Goal: Find specific page/section: Find specific page/section

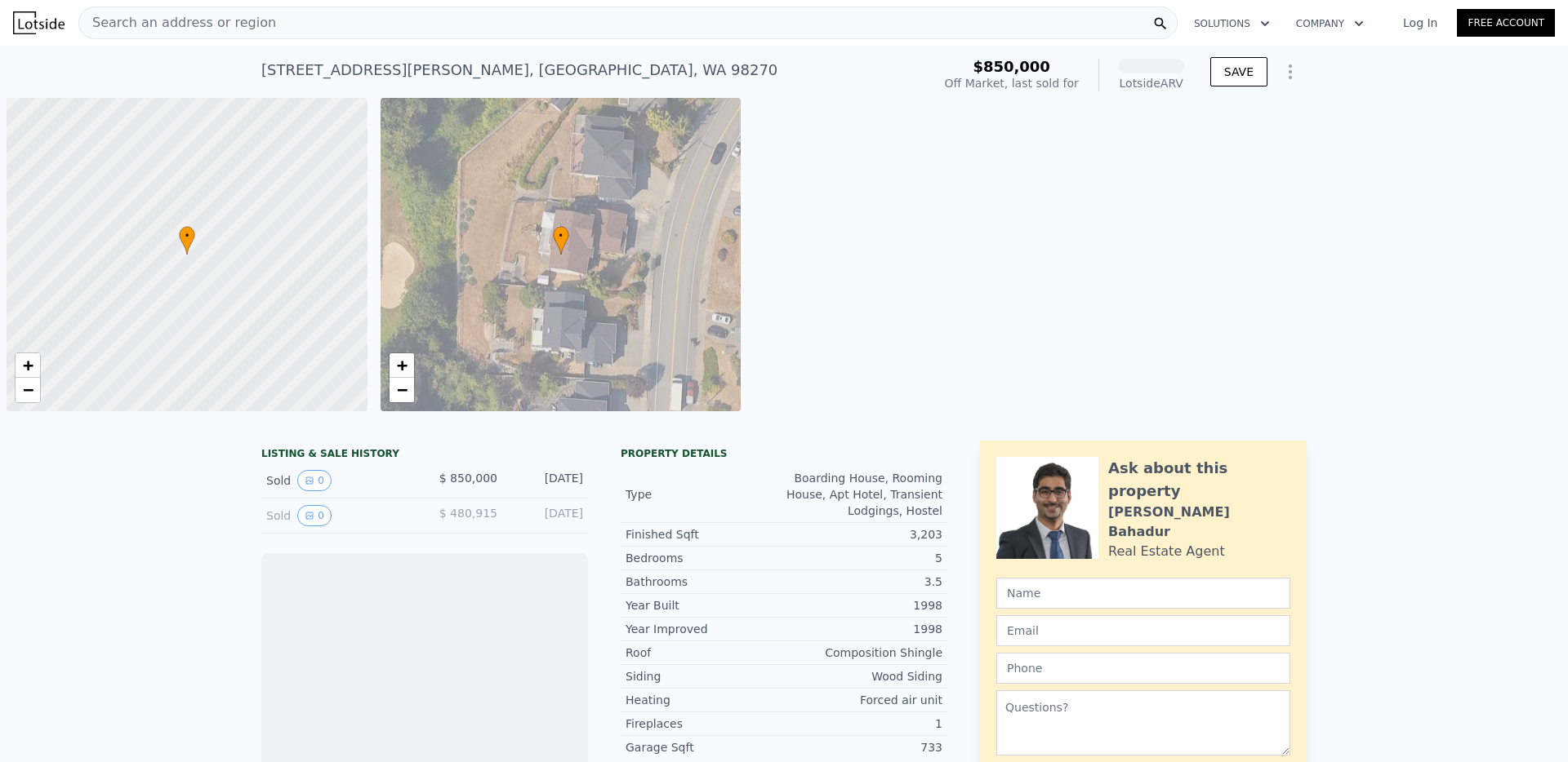
scroll to position [0, 6]
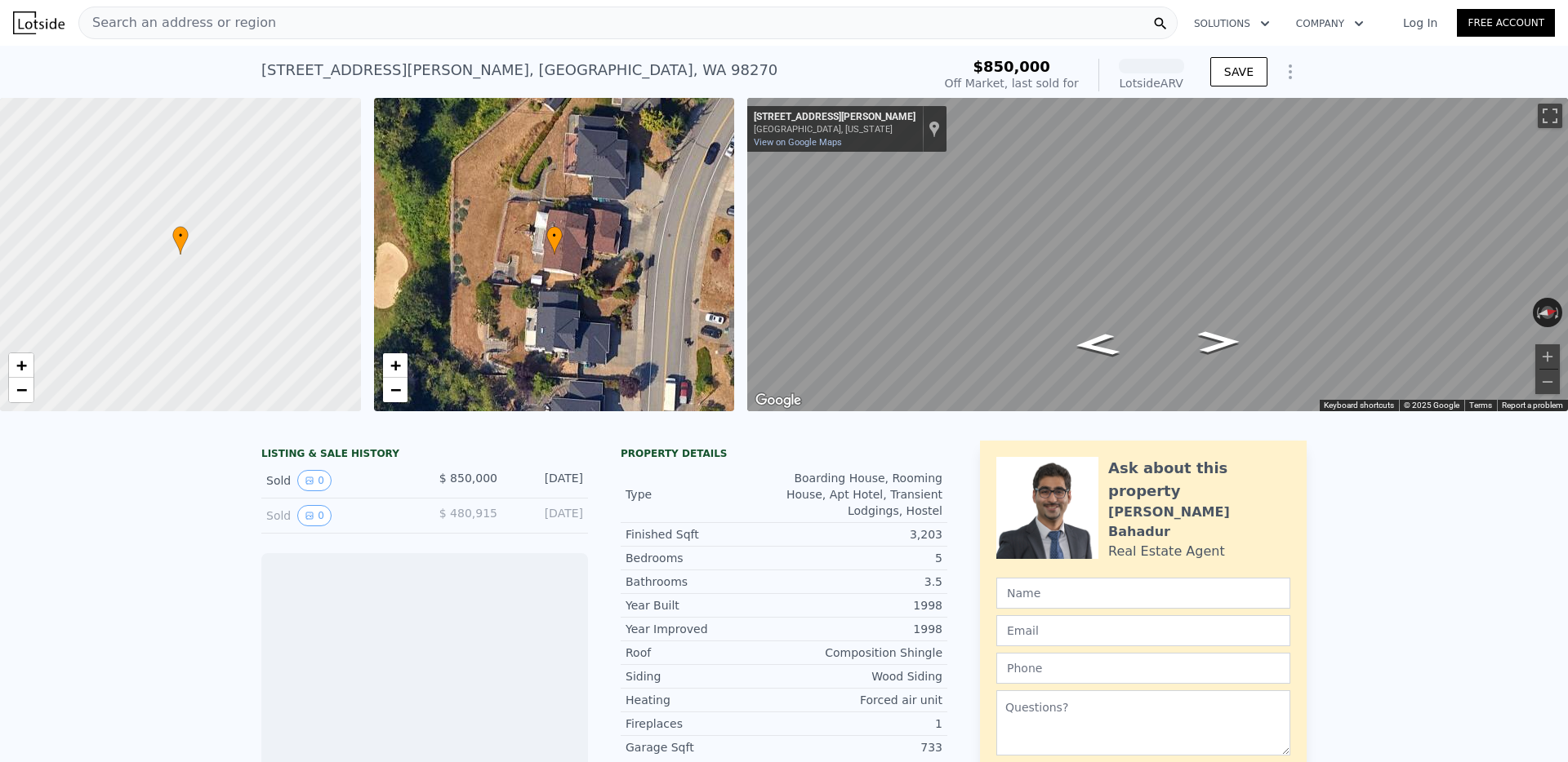
click at [195, 26] on span "Search an address or region" at bounding box center [177, 22] width 197 height 19
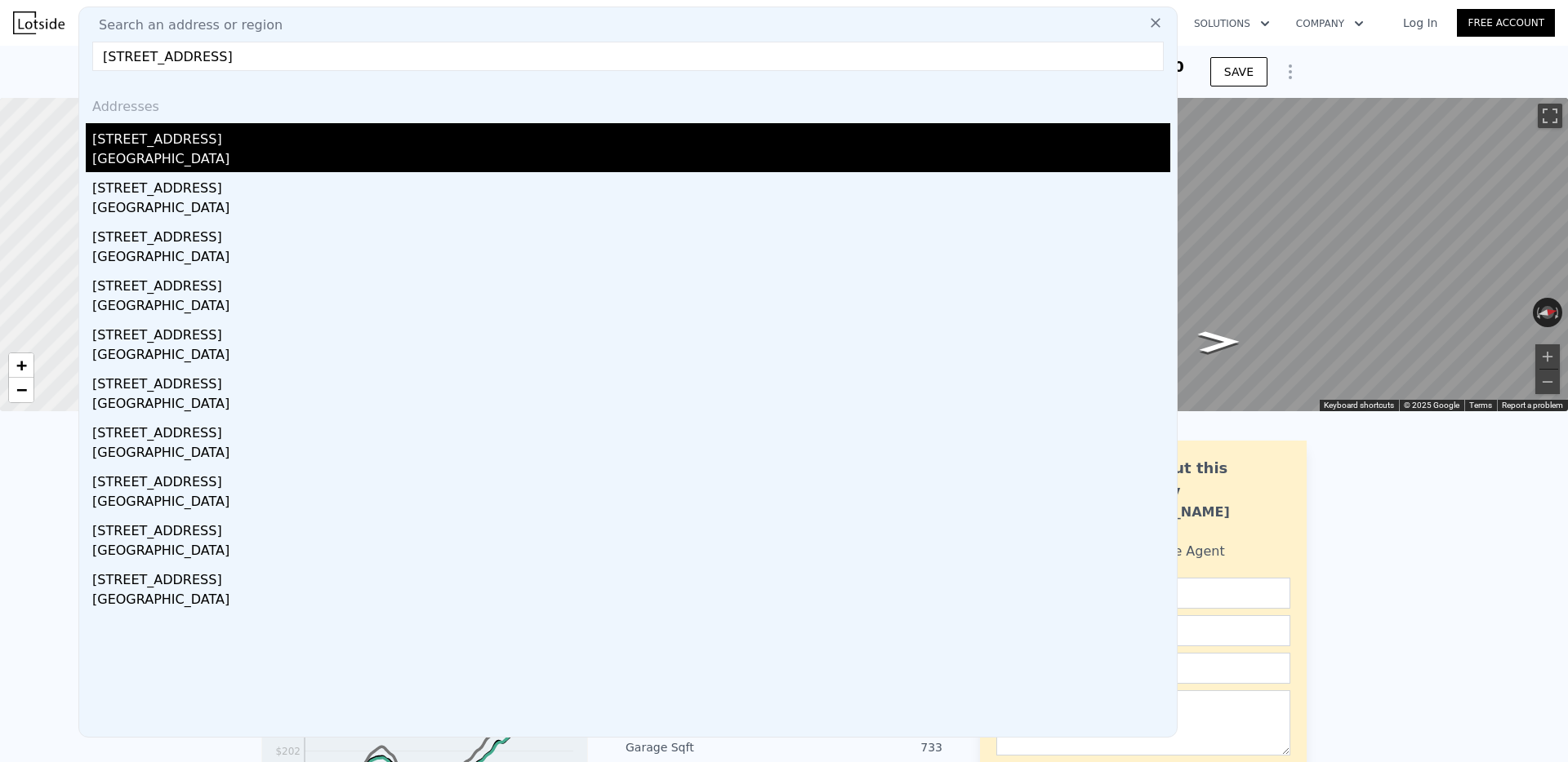
type input "[STREET_ADDRESS]"
click at [149, 151] on div "[GEOGRAPHIC_DATA]" at bounding box center [631, 160] width 1077 height 23
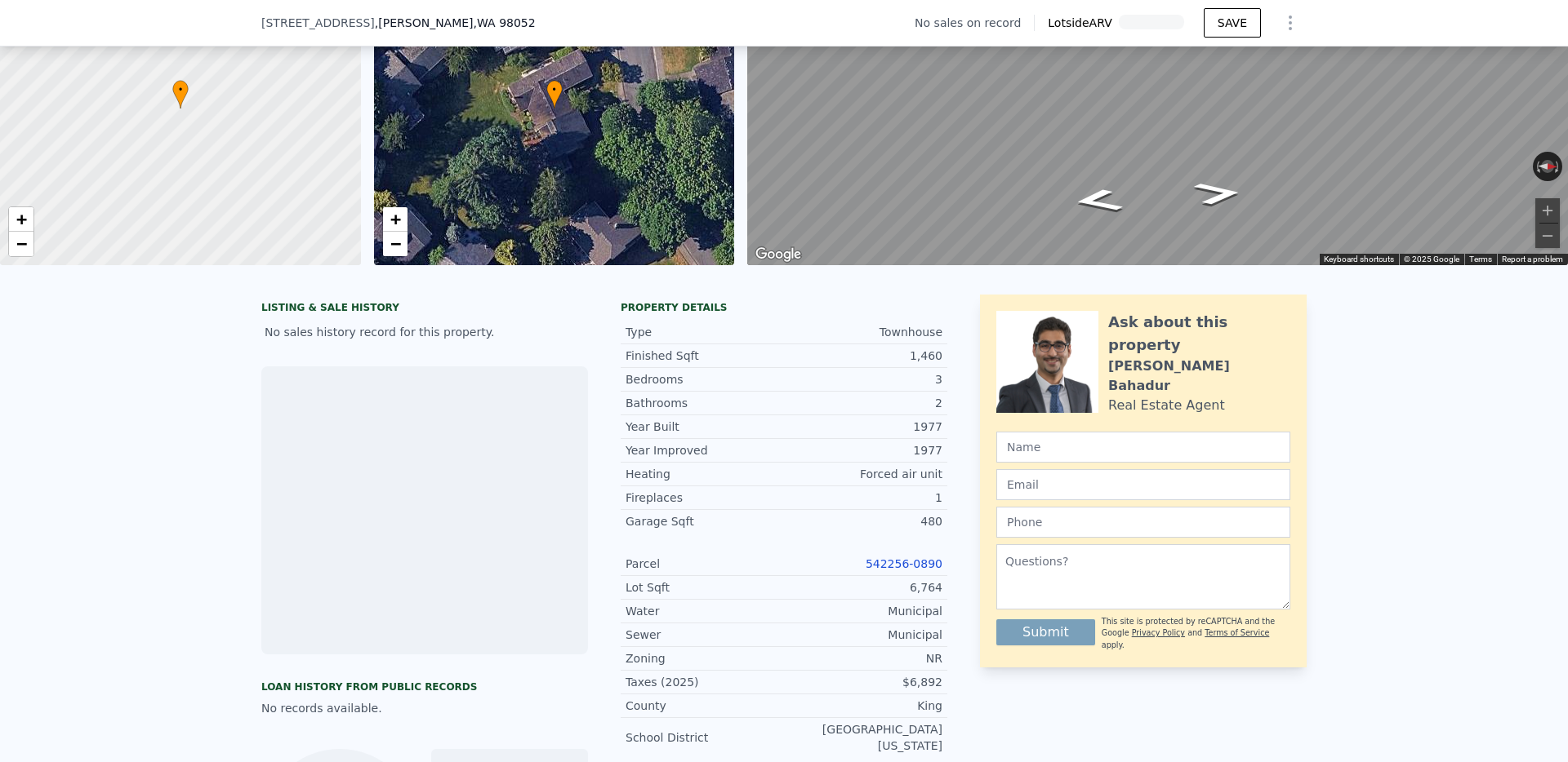
scroll to position [141, 0]
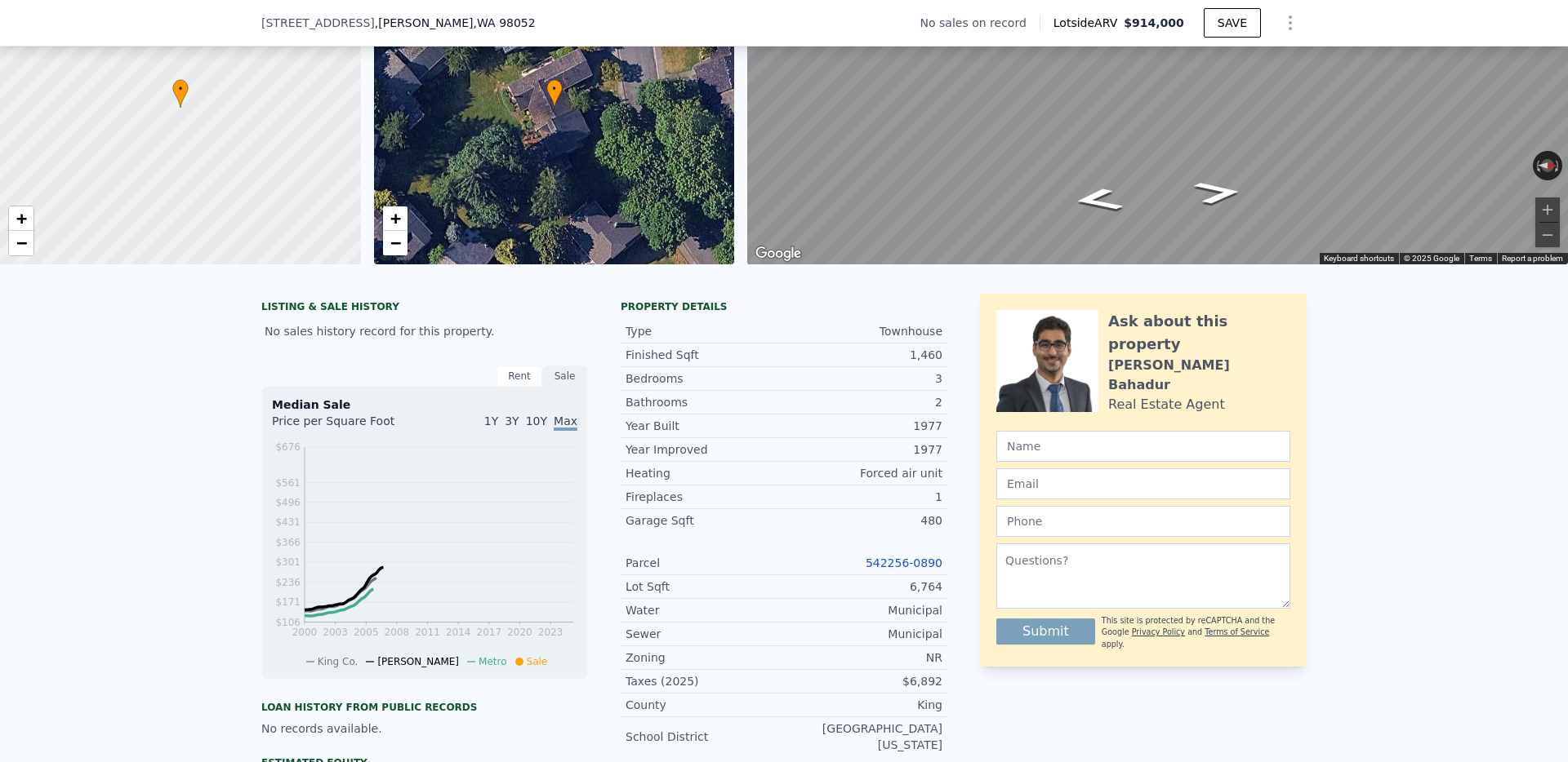
click at [892, 563] on link "542256-0890" at bounding box center [903, 564] width 77 height 13
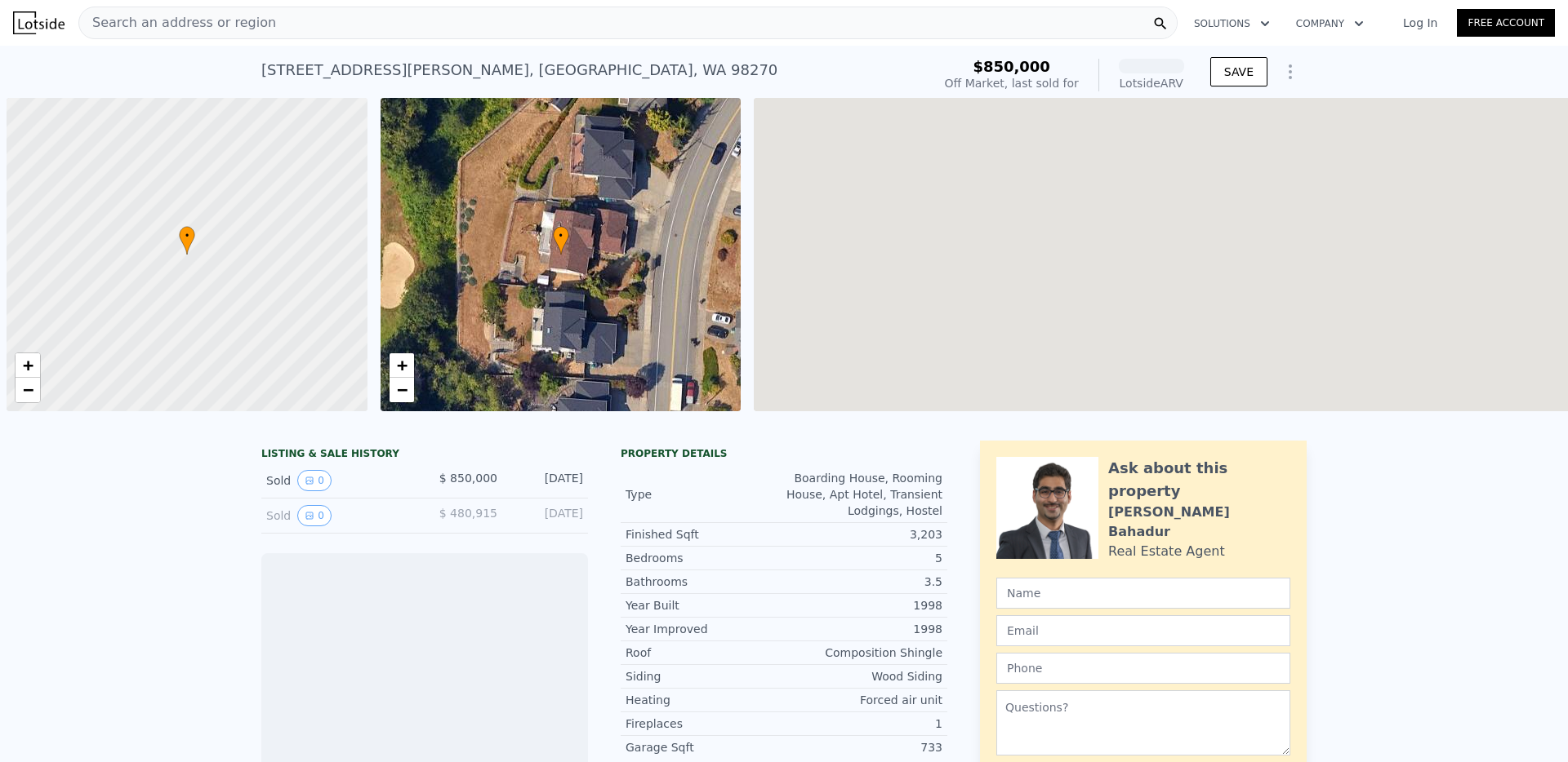
scroll to position [0, 6]
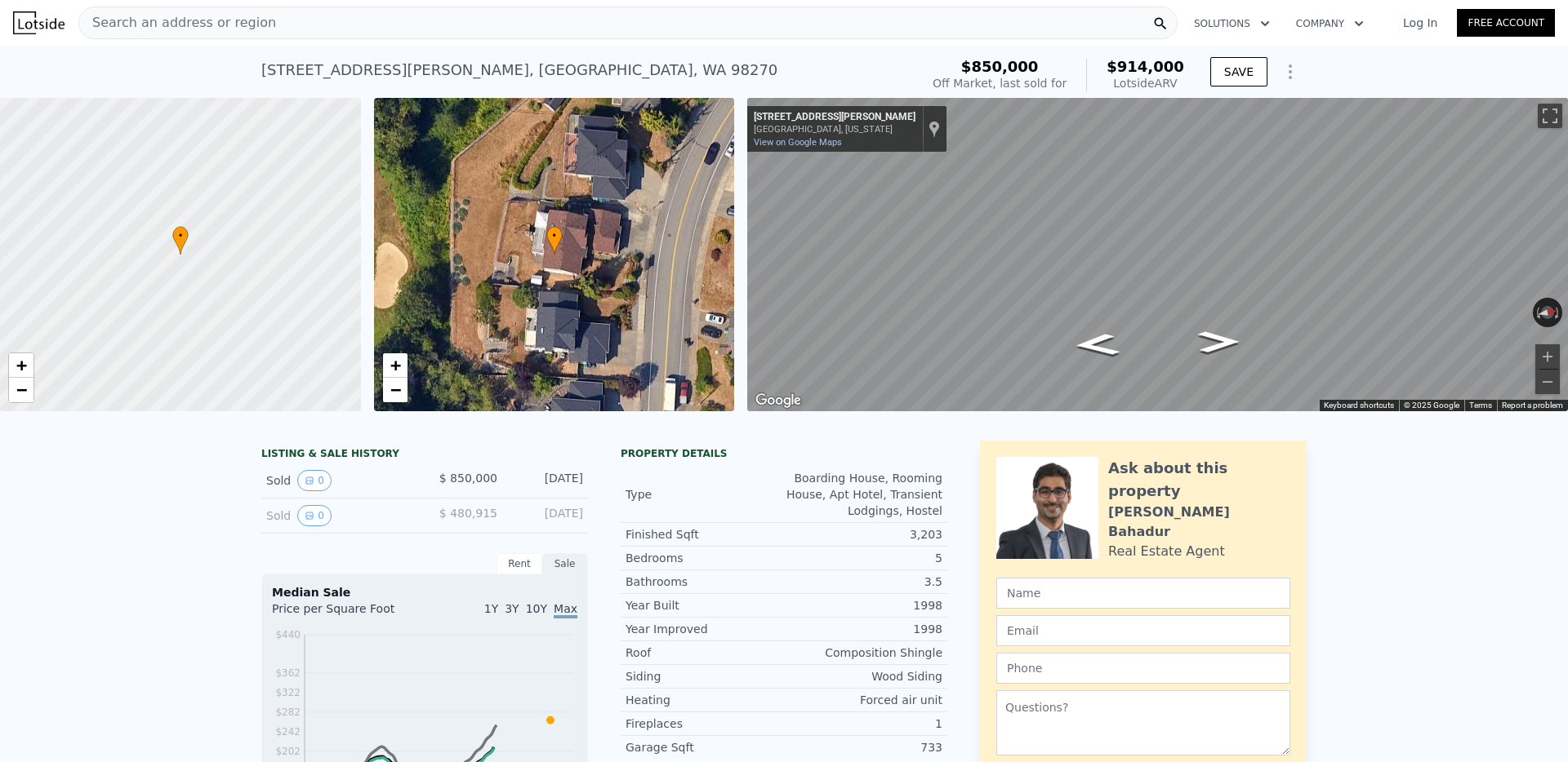
click at [274, 23] on div "Search an address or region" at bounding box center [628, 22] width 1099 height 32
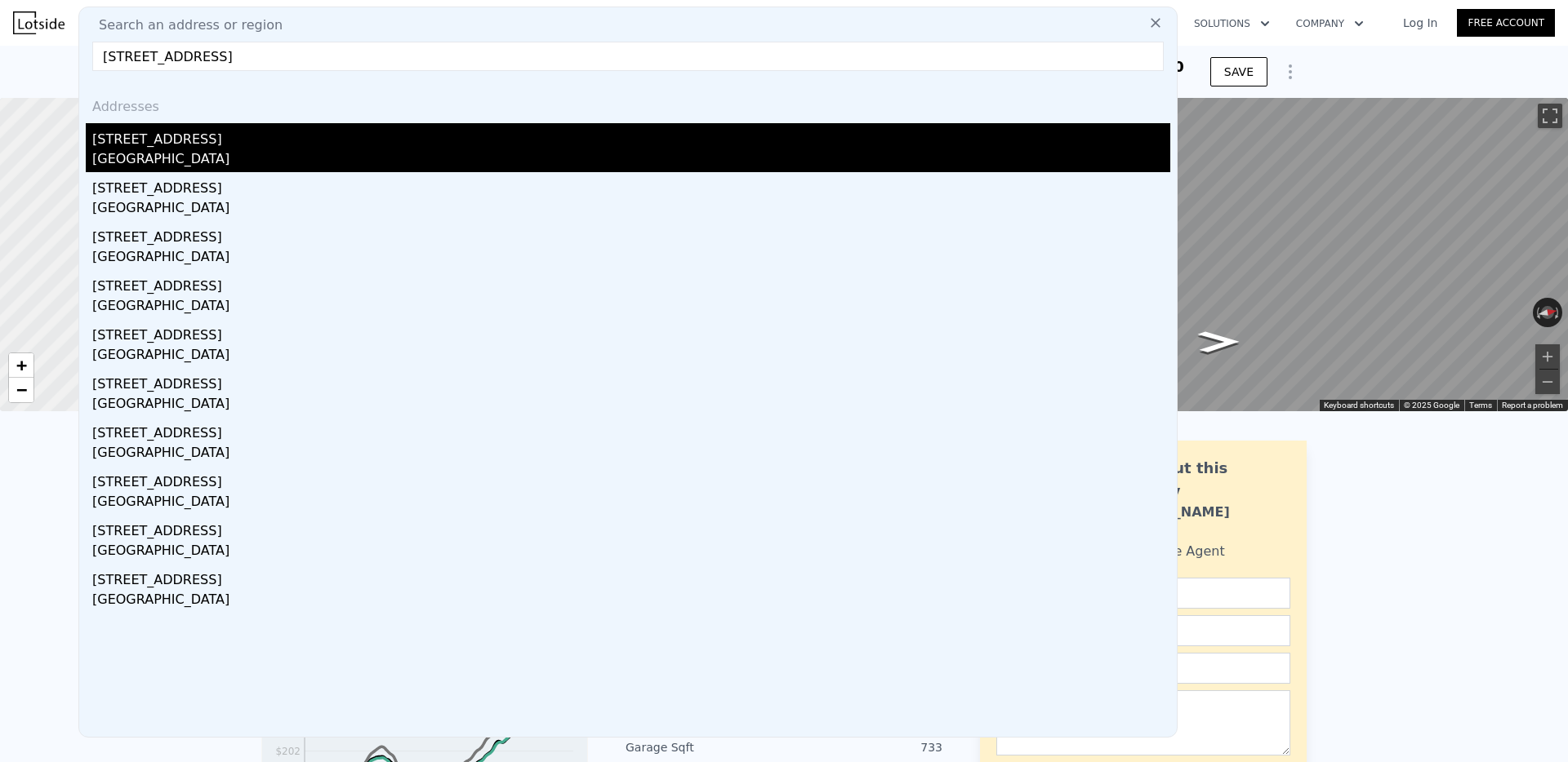
type input "16629 158th Pl SE, Renton, WA 98058"
click at [146, 145] on div "16629 158th Pl SE" at bounding box center [631, 136] width 1077 height 26
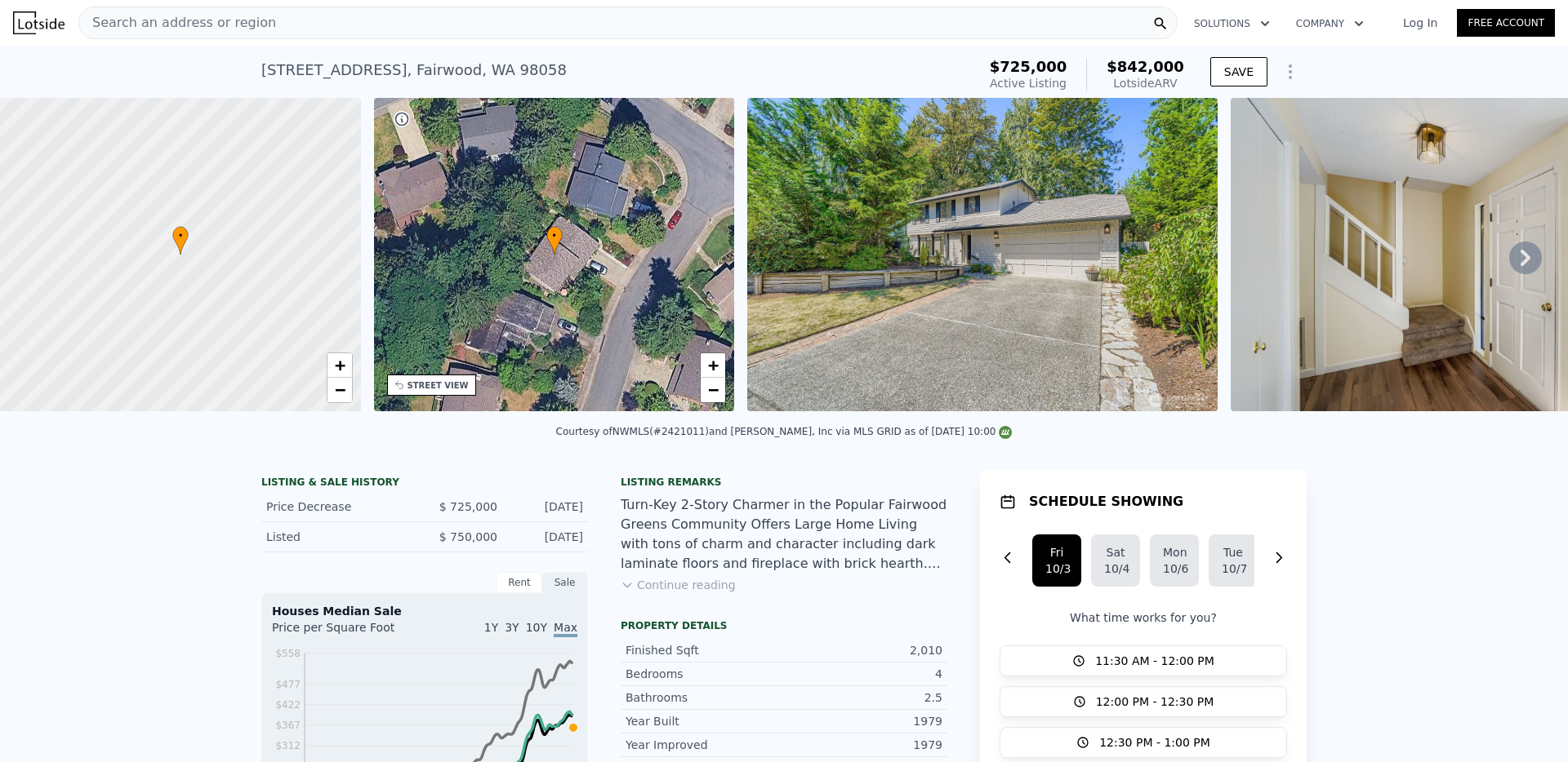
click at [269, 28] on div "Search an address or region" at bounding box center [628, 22] width 1099 height 32
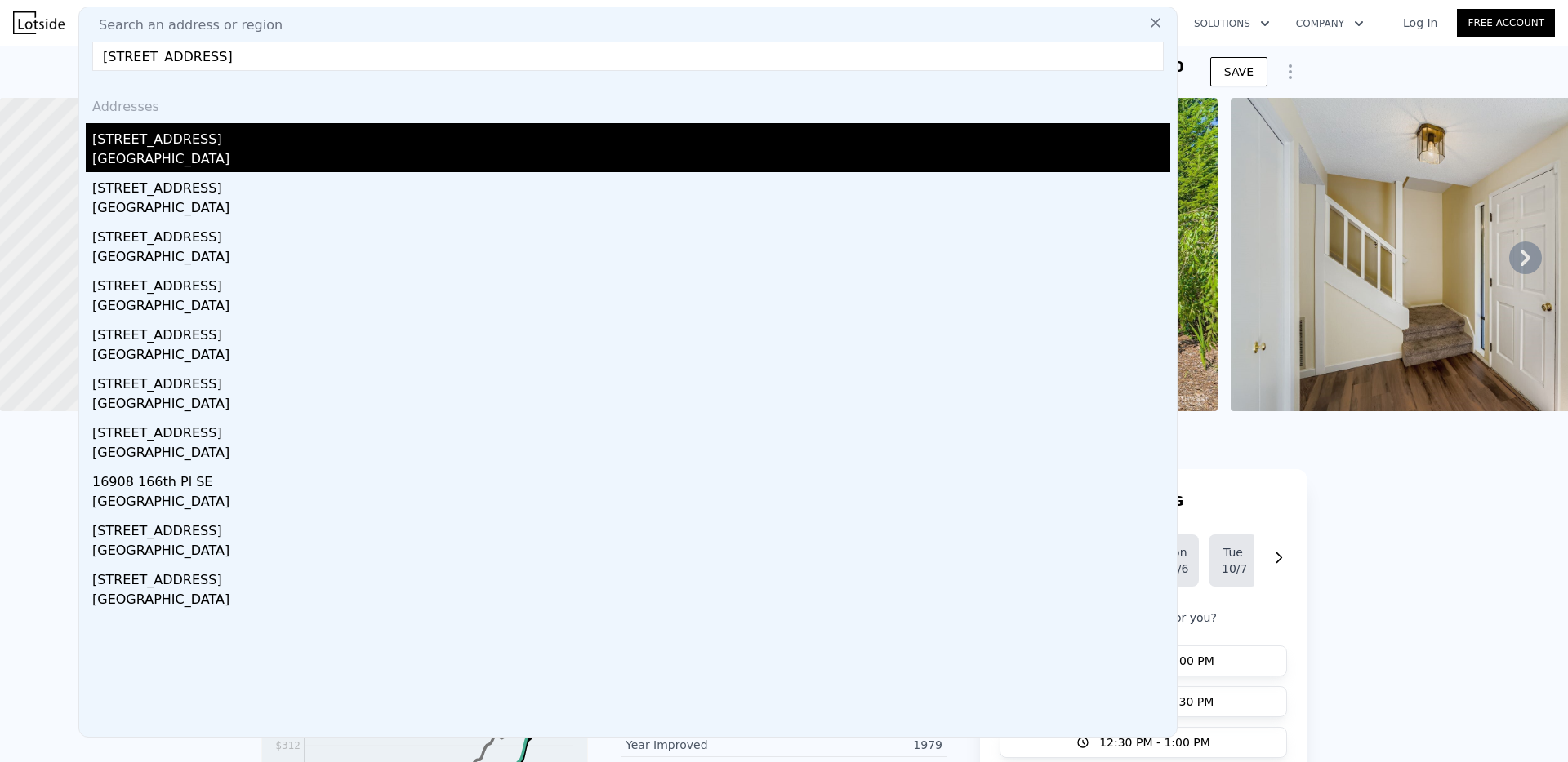
type input "15734 SE 166th Pl, Renton, WA 98058"
click at [138, 146] on div "15734 SE 166th Pl" at bounding box center [631, 136] width 1077 height 26
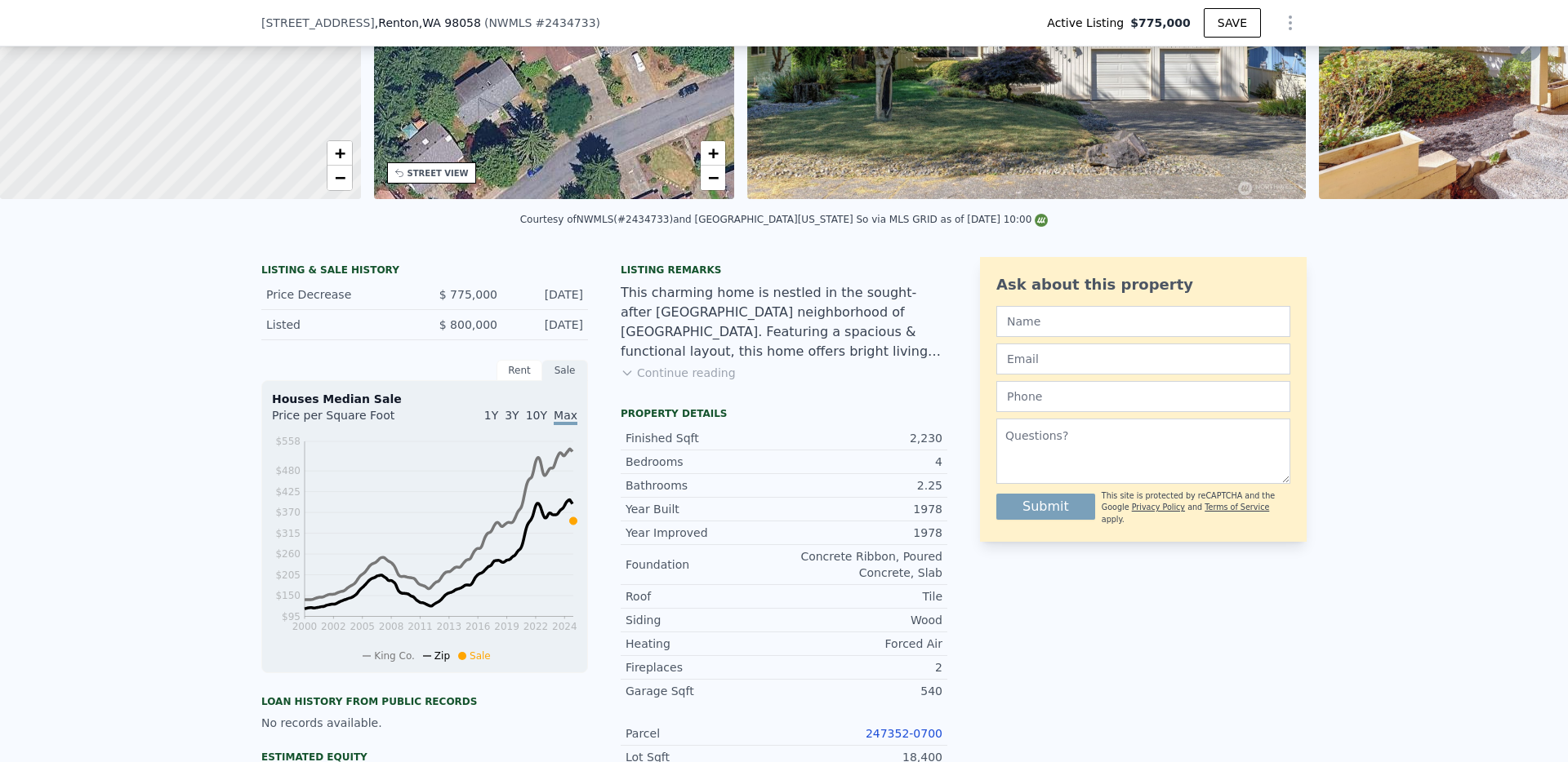
click at [738, 576] on div "Foundation Concrete Ribbon, Poured Concrete, Slab" at bounding box center [784, 565] width 326 height 40
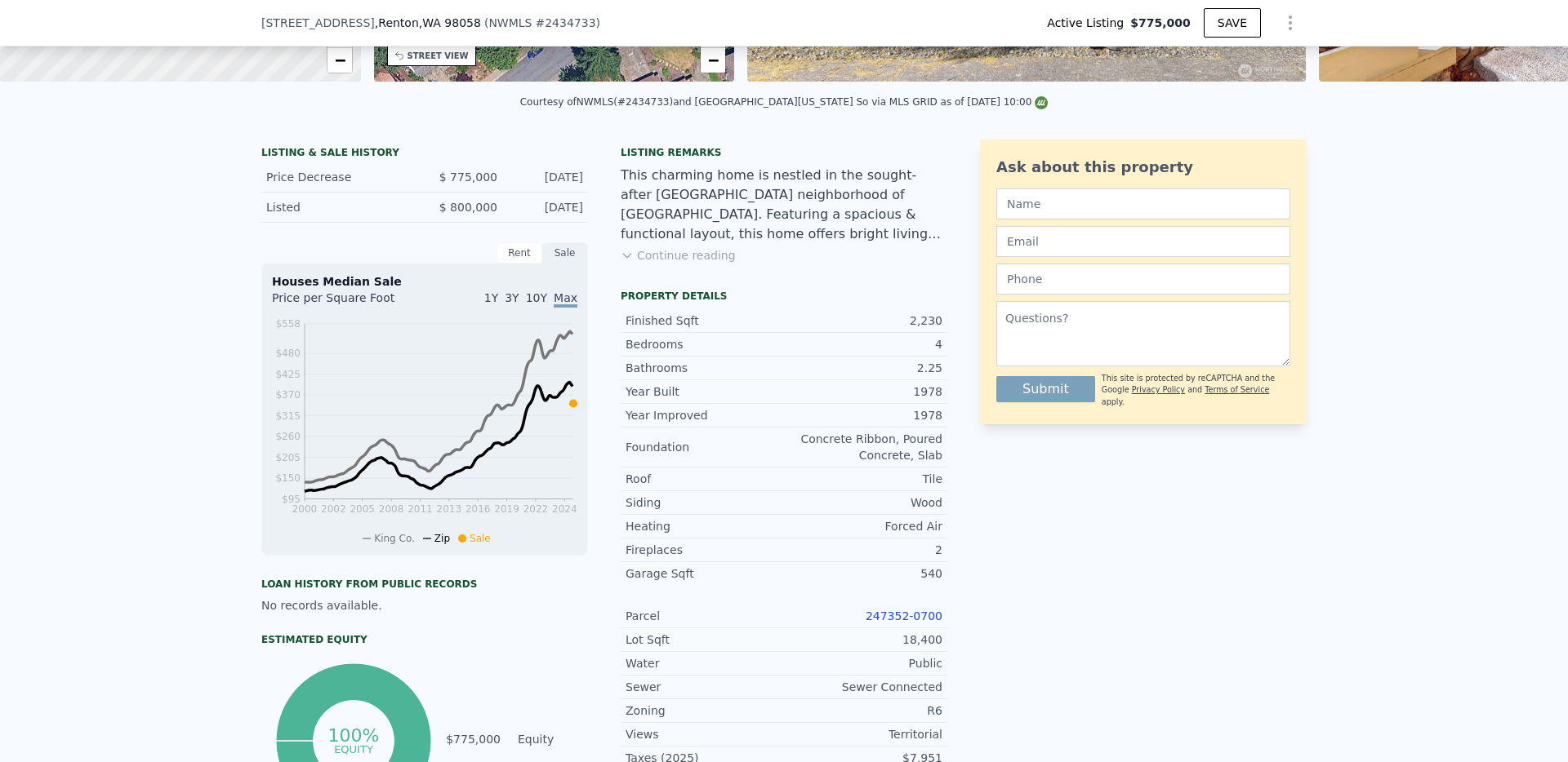
scroll to position [334, 0]
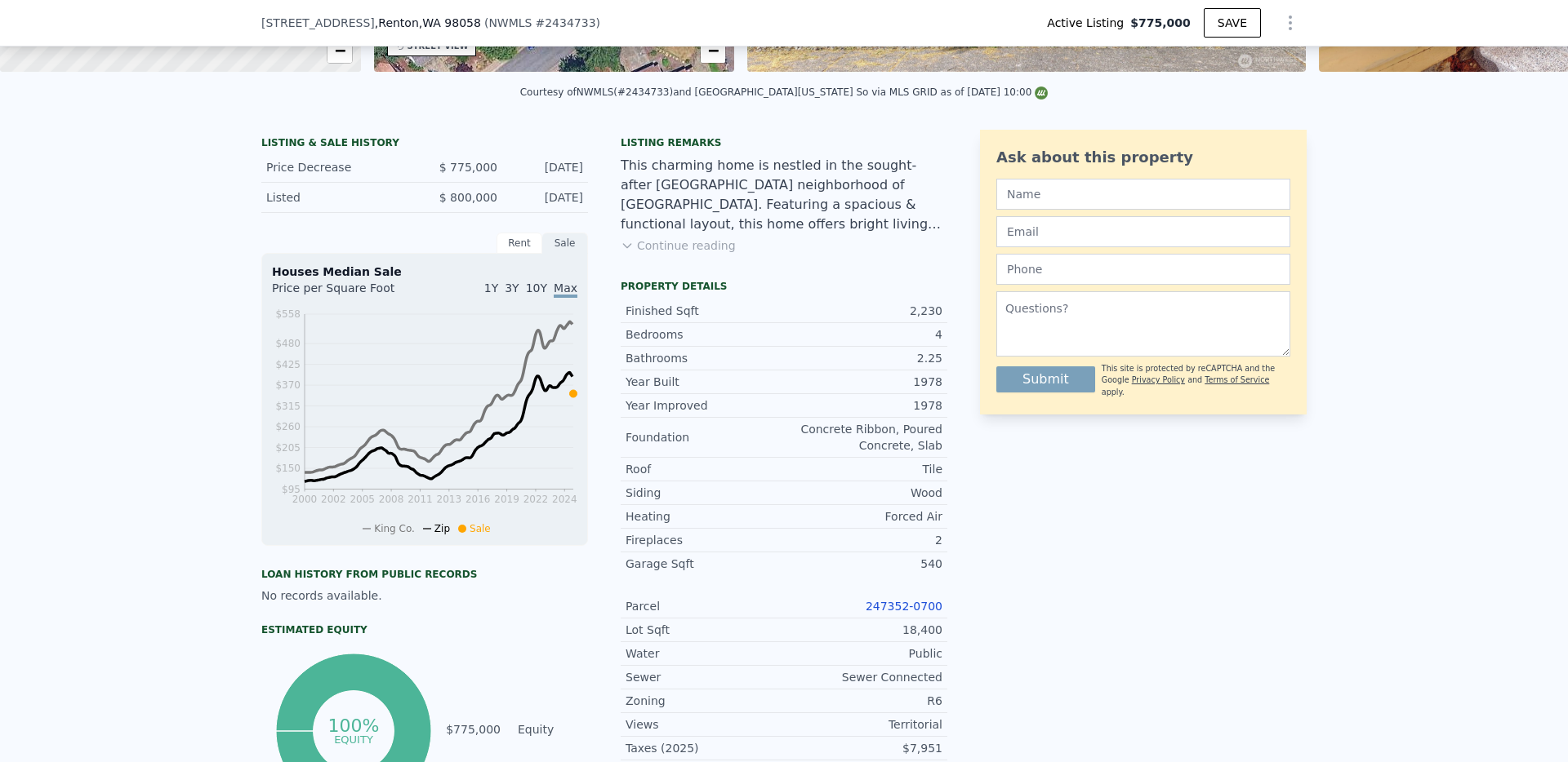
click at [877, 602] on link "247352-0700" at bounding box center [903, 606] width 77 height 13
